Goal: Task Accomplishment & Management: Manage account settings

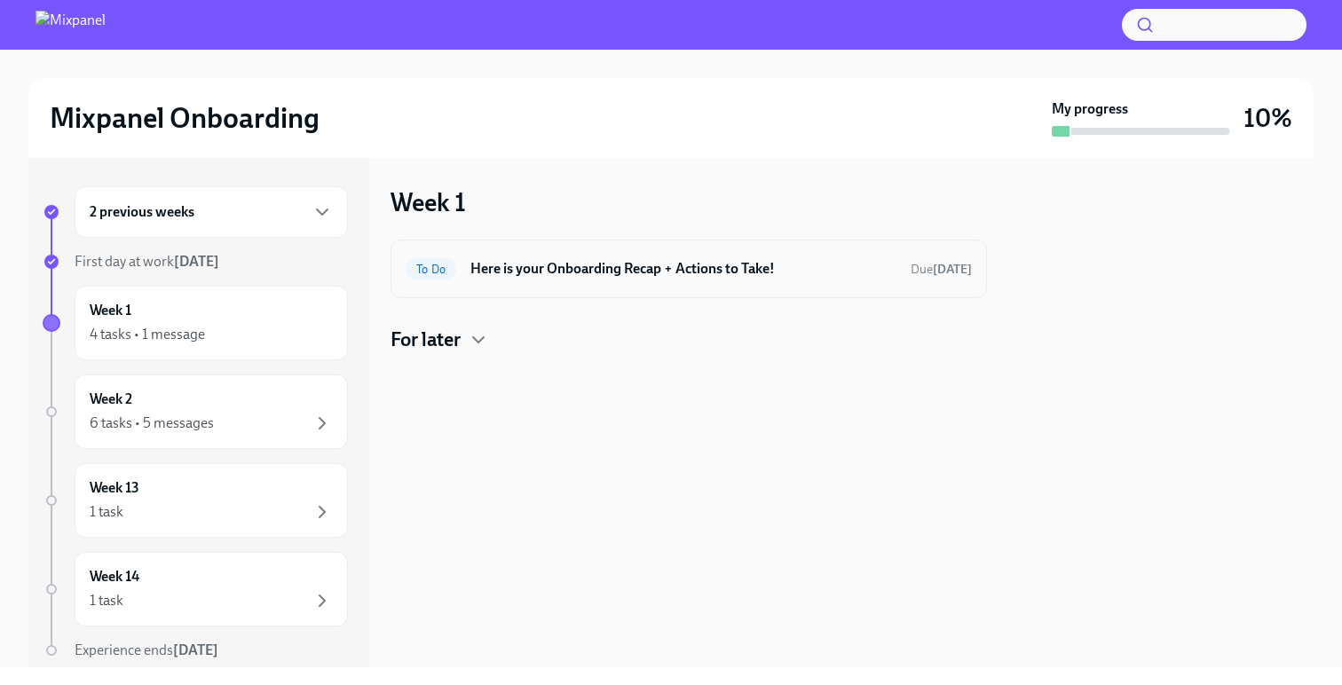
click at [618, 271] on h6 "Here is your Onboarding Recap + Actions to Take!" at bounding box center [683, 269] width 426 height 20
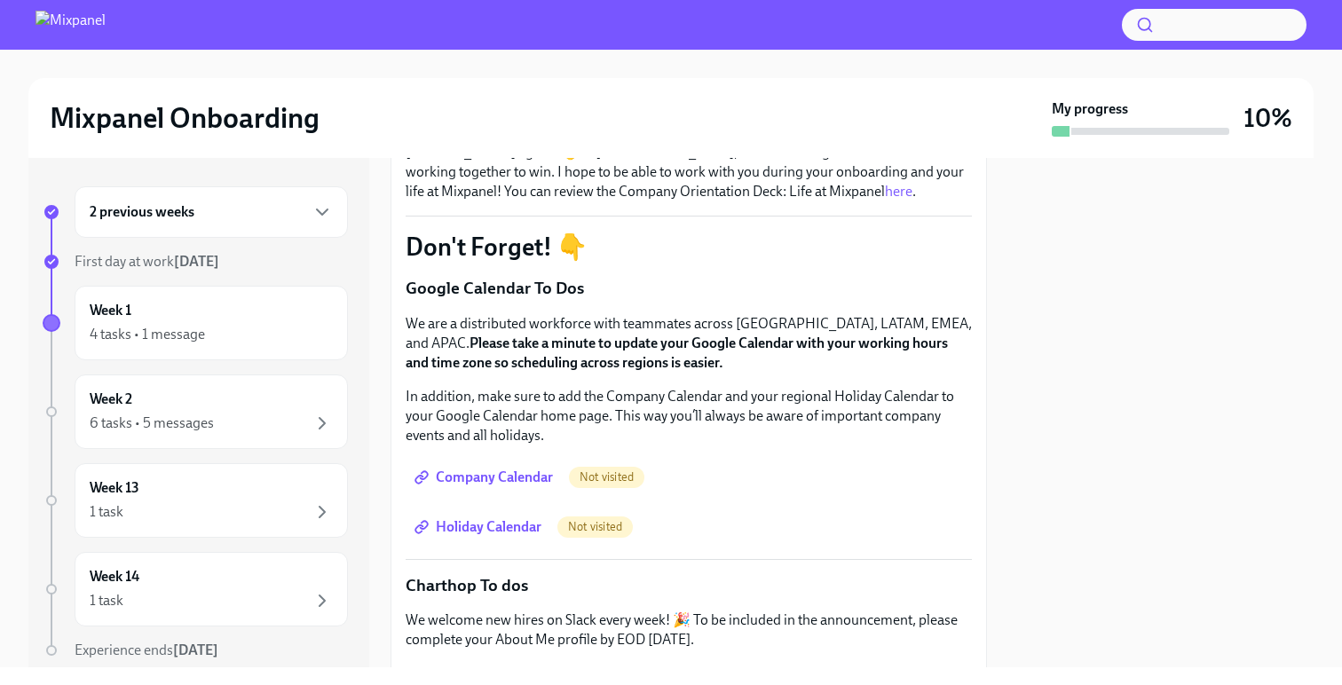
scroll to position [288, 0]
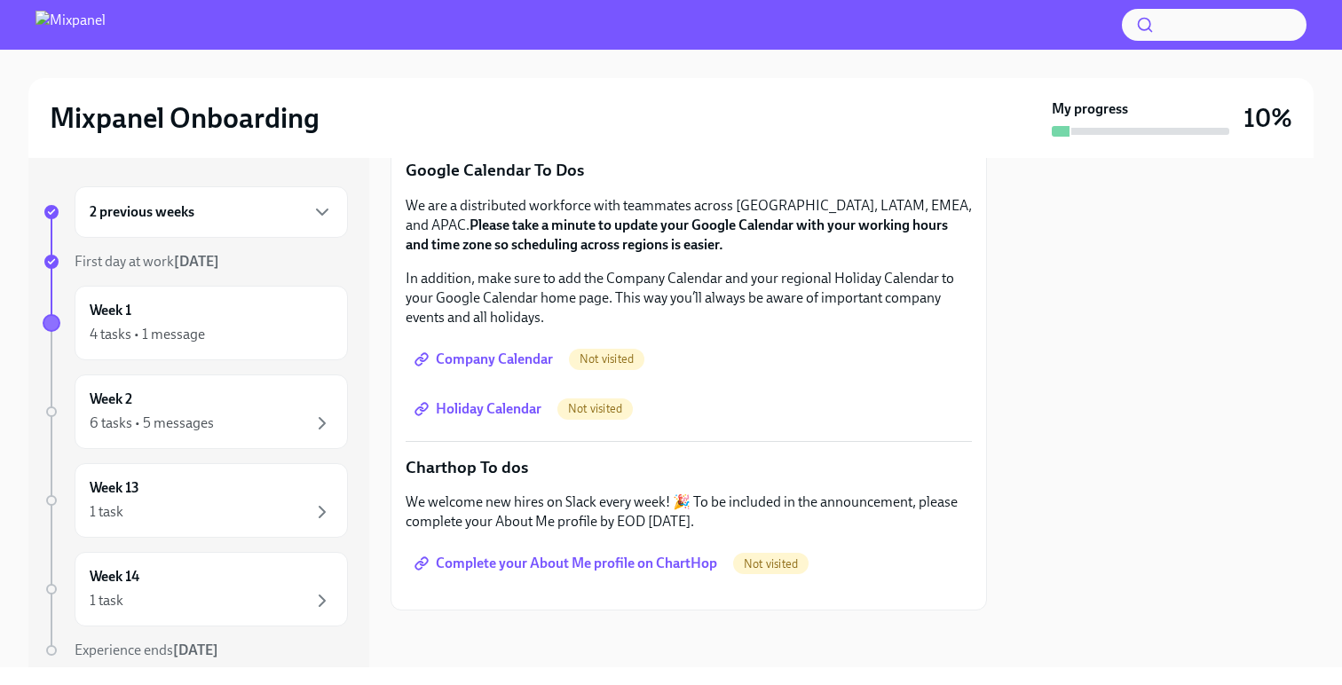
click at [481, 360] on span "Company Calendar" at bounding box center [485, 360] width 135 height 18
click at [500, 412] on span "Holiday Calendar" at bounding box center [479, 409] width 123 height 18
click at [588, 555] on span "Complete your About Me profile on ChartHop" at bounding box center [567, 564] width 299 height 18
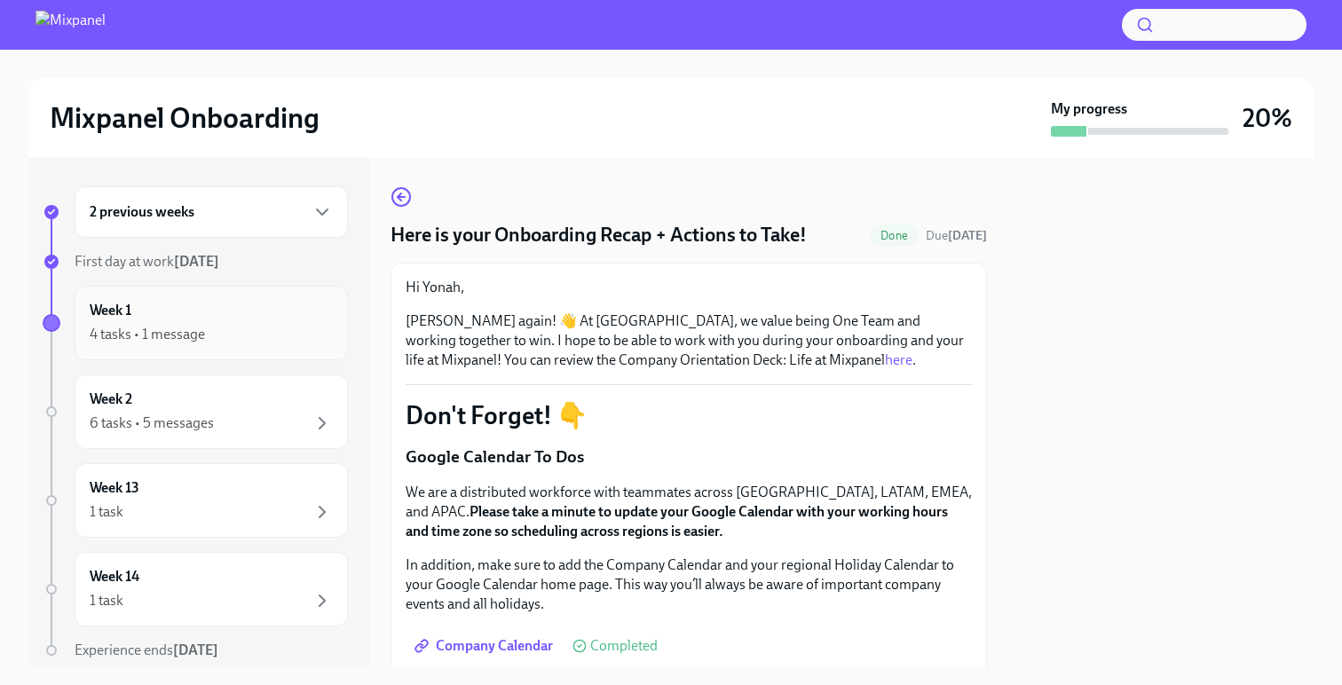
scroll to position [64, 0]
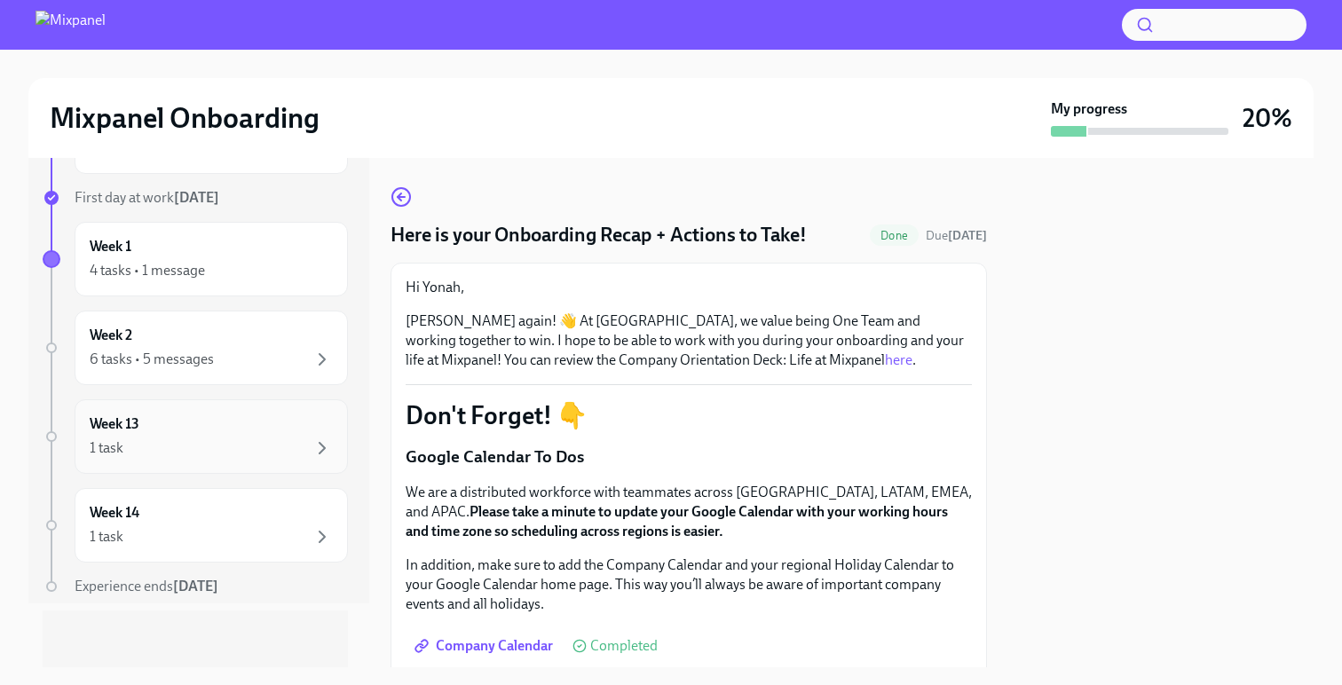
click at [188, 445] on div "1 task" at bounding box center [211, 448] width 243 height 21
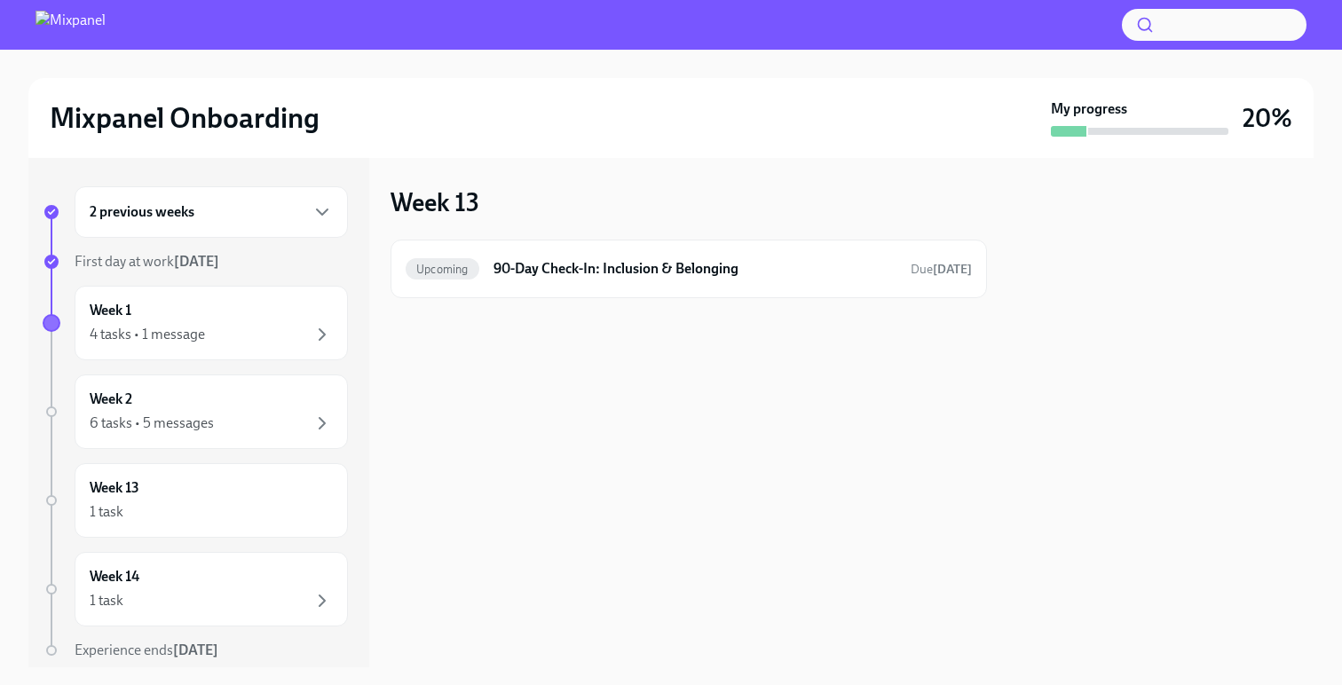
scroll to position [64, 0]
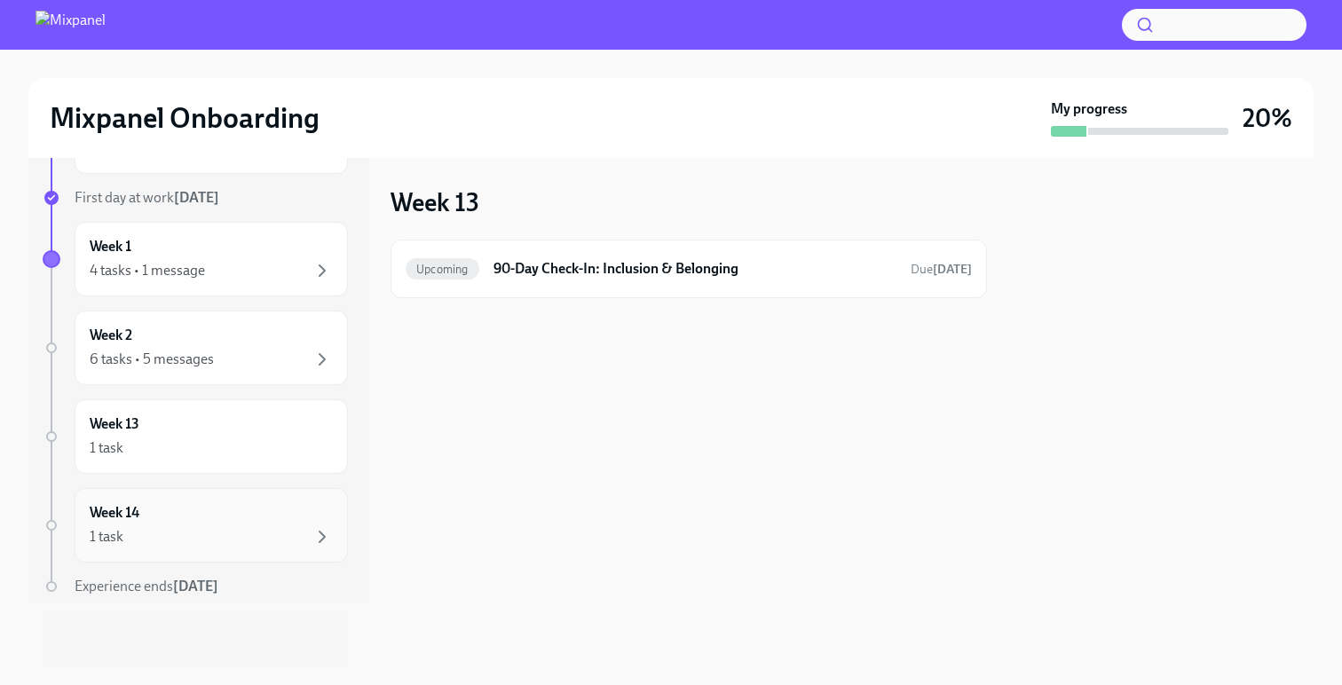
click at [216, 541] on div "1 task" at bounding box center [211, 536] width 243 height 21
click at [196, 373] on div "Week 2 6 tasks • 5 messages" at bounding box center [211, 348] width 273 height 75
